Goal: Entertainment & Leisure: Consume media (video, audio)

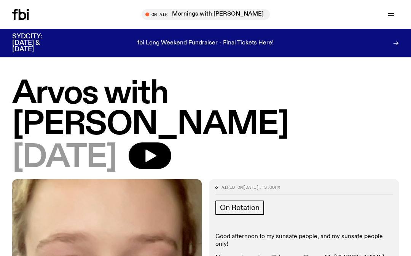
click at [389, 19] on icon "button" at bounding box center [390, 14] width 9 height 9
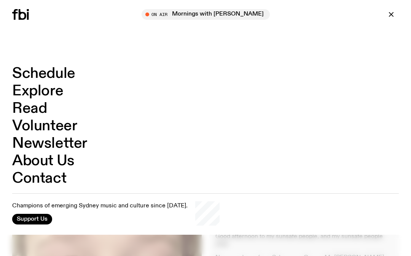
click at [67, 73] on link "Schedule" at bounding box center [43, 74] width 63 height 14
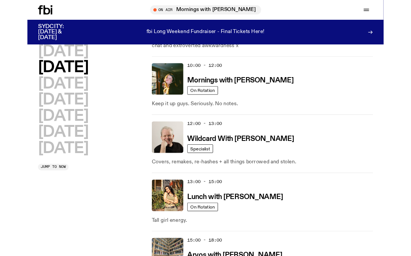
scroll to position [151, 0]
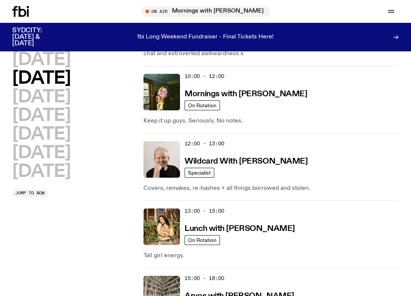
click at [166, 99] on img at bounding box center [161, 92] width 36 height 36
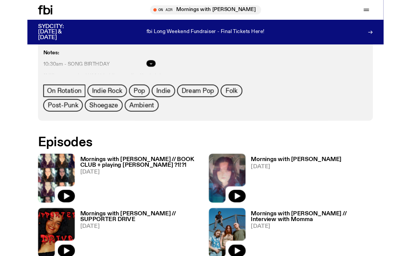
scroll to position [360, 0]
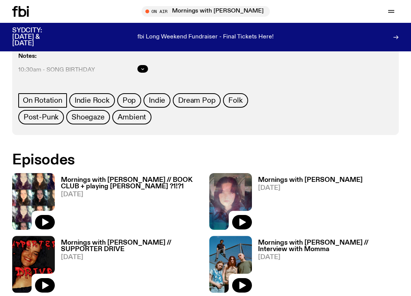
click at [39, 189] on img at bounding box center [33, 201] width 43 height 57
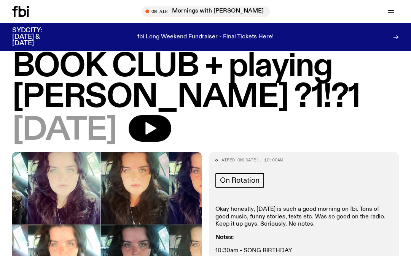
scroll to position [82, 0]
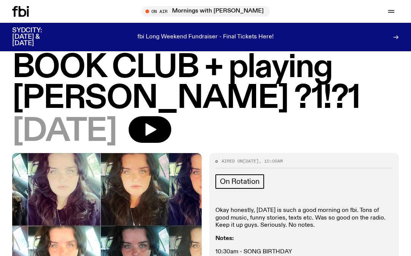
click at [157, 122] on icon "button" at bounding box center [149, 129] width 15 height 15
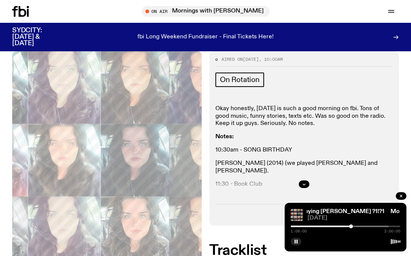
scroll to position [183, 0]
click at [304, 184] on icon "button" at bounding box center [304, 184] width 3 height 1
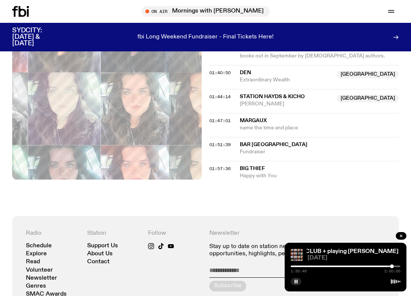
scroll to position [1001, 0]
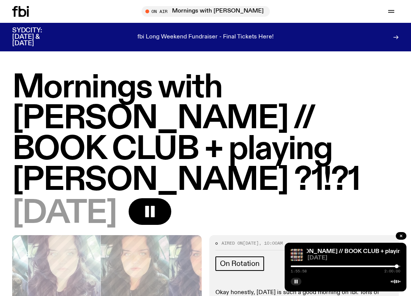
scroll to position [1001, 0]
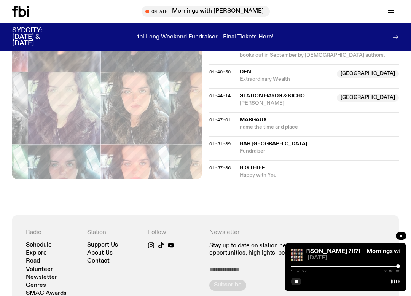
click at [294, 279] on icon "button" at bounding box center [295, 281] width 5 height 5
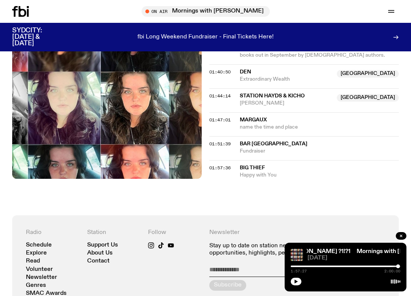
click at [405, 236] on button "button" at bounding box center [400, 236] width 11 height 8
